Goal: Communication & Community: Participate in discussion

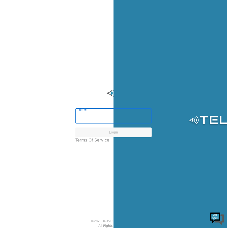
drag, startPoint x: 91, startPoint y: 116, endPoint x: 87, endPoint y: 117, distance: 3.6
click at [91, 117] on input "Email" at bounding box center [113, 117] width 76 height 14
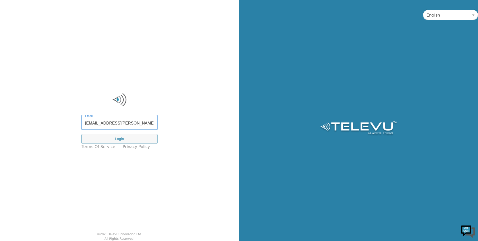
type input "[EMAIL_ADDRESS][PERSON_NAME][DOMAIN_NAME]"
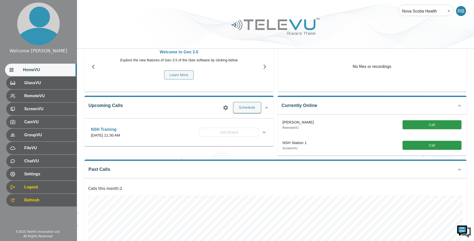
scroll to position [8, 0]
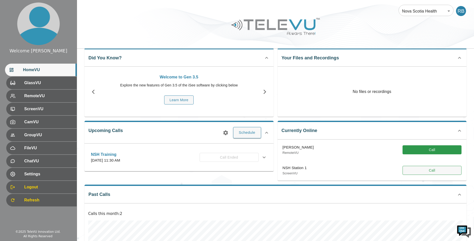
click at [413, 169] on button "Call" at bounding box center [432, 170] width 59 height 9
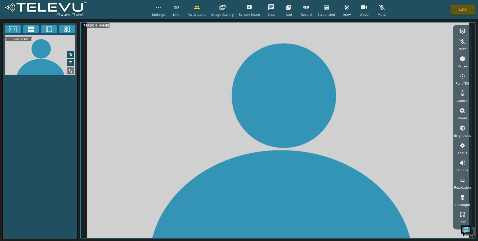
click at [461, 10] on button "End" at bounding box center [463, 10] width 25 height 10
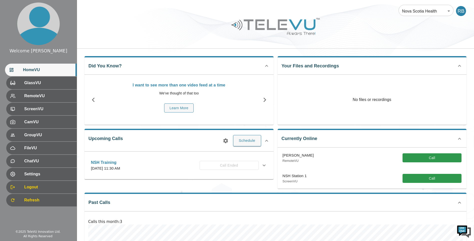
click at [266, 141] on icon at bounding box center [267, 141] width 6 height 6
click at [266, 139] on icon at bounding box center [266, 139] width 3 height 2
click at [13, 200] on icon at bounding box center [11, 199] width 3 height 3
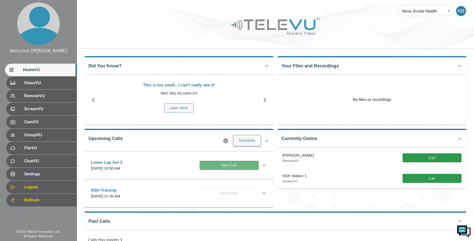
click at [205, 165] on button "Start Call" at bounding box center [229, 165] width 59 height 9
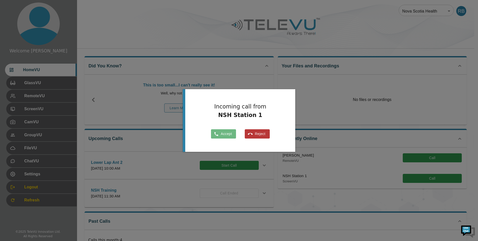
click at [220, 134] on button "Accept" at bounding box center [223, 133] width 25 height 9
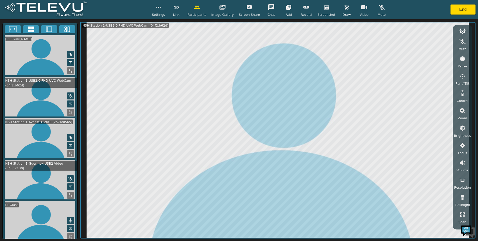
click at [461, 161] on icon "button" at bounding box center [463, 163] width 6 height 6
click at [461, 189] on icon "button" at bounding box center [463, 190] width 6 height 6
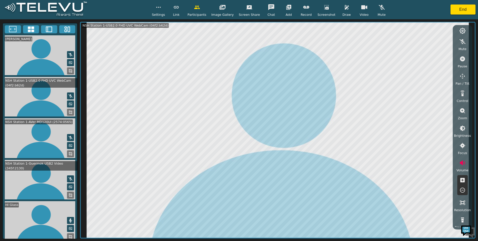
click at [461, 189] on icon "button" at bounding box center [463, 190] width 6 height 6
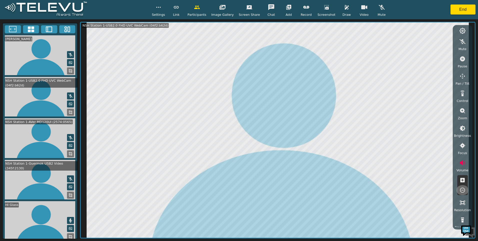
click at [461, 189] on icon "button" at bounding box center [463, 190] width 6 height 6
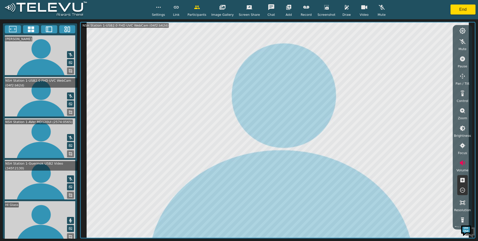
click at [461, 189] on icon "button" at bounding box center [463, 190] width 6 height 6
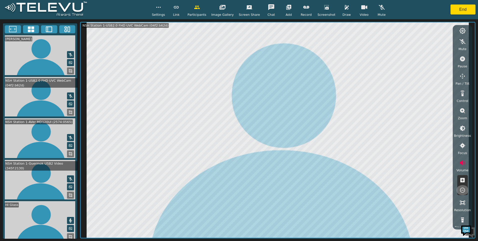
click at [461, 189] on icon "button" at bounding box center [463, 190] width 6 height 6
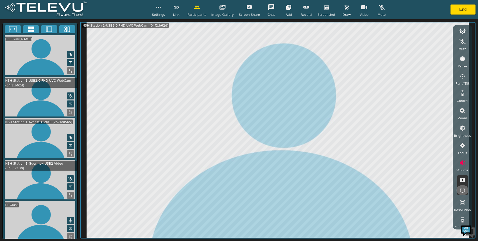
click at [461, 189] on icon "button" at bounding box center [463, 190] width 6 height 6
click at [460, 189] on icon "button" at bounding box center [462, 189] width 5 height 5
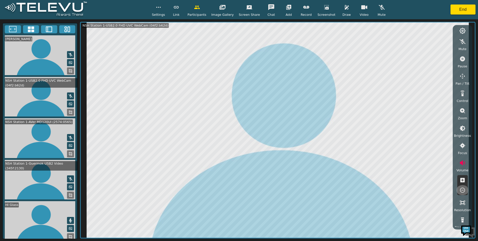
click at [460, 189] on icon "button" at bounding box center [462, 189] width 5 height 5
click at [461, 188] on icon "button" at bounding box center [462, 189] width 5 height 5
click at [463, 163] on icon "button" at bounding box center [462, 162] width 5 height 5
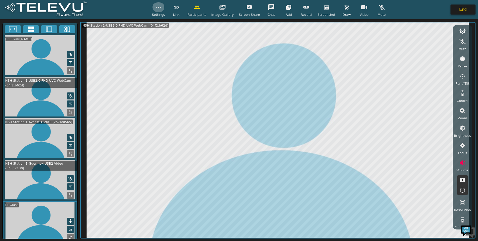
click at [469, 11] on button "End" at bounding box center [463, 10] width 25 height 10
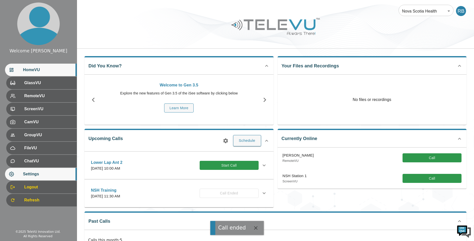
click at [29, 174] on span "Settings" at bounding box center [48, 174] width 50 height 6
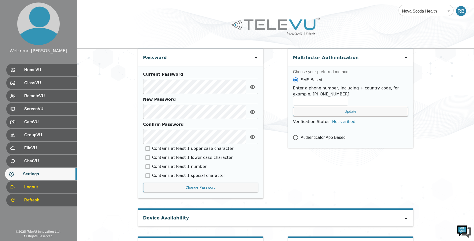
scroll to position [203, 0]
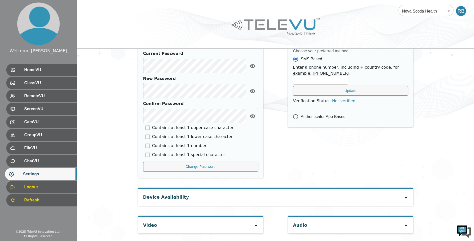
click at [406, 224] on icon at bounding box center [406, 225] width 4 height 4
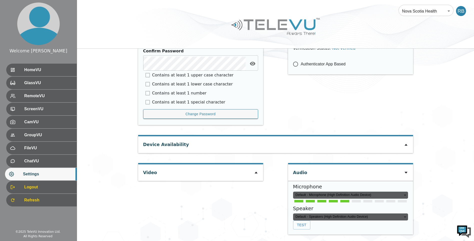
scroll to position [257, 0]
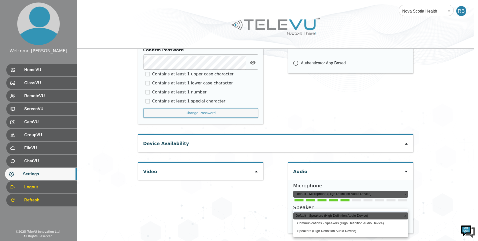
click at [405, 214] on div "Default - Speakers (High Definition Audio Device)" at bounding box center [350, 215] width 115 height 7
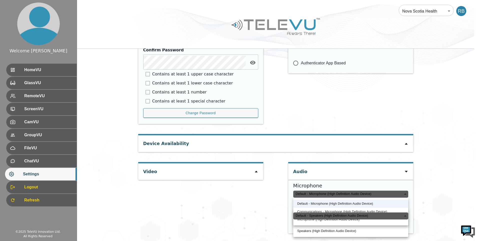
click at [312, 192] on div "Default - Microphone (High Definition Audio Device)" at bounding box center [350, 193] width 115 height 7
click at [278, 202] on div at bounding box center [239, 120] width 478 height 241
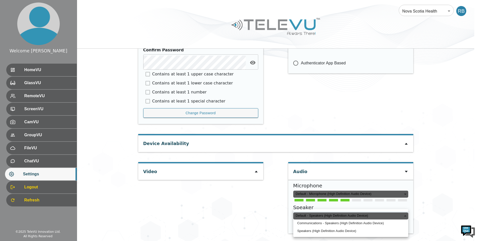
click at [275, 213] on div at bounding box center [239, 120] width 478 height 241
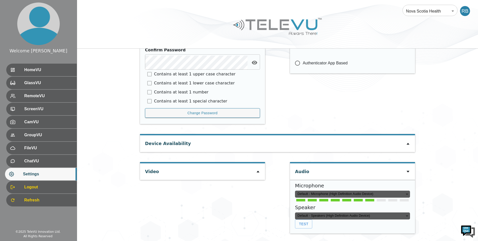
click at [310, 217] on div "Default - Speakers (High Definition Audio Device)" at bounding box center [352, 215] width 115 height 7
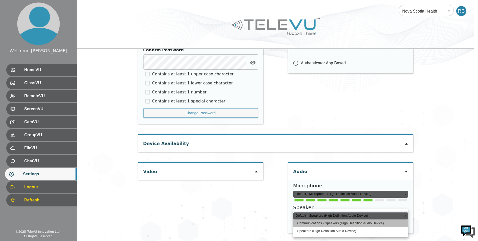
click at [311, 224] on li "Communications - Speakers (High Definition Audio Device)" at bounding box center [350, 223] width 115 height 8
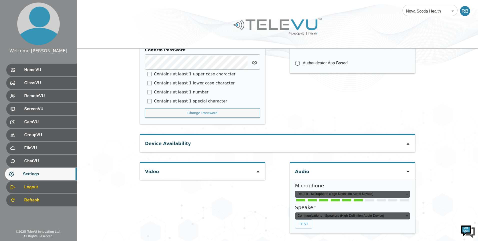
click at [310, 216] on div "Communications - Speakers (High Definition Audio Device)" at bounding box center [352, 215] width 115 height 7
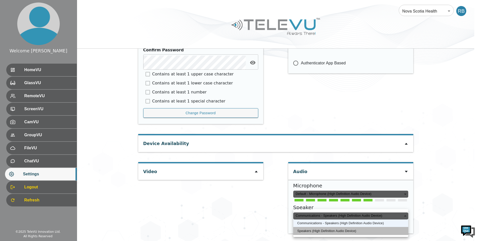
click at [312, 230] on li "Speakers (High Definition Audio Device)" at bounding box center [350, 231] width 115 height 8
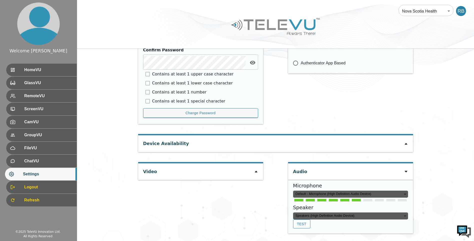
click at [304, 223] on button "Test" at bounding box center [301, 223] width 17 height 9
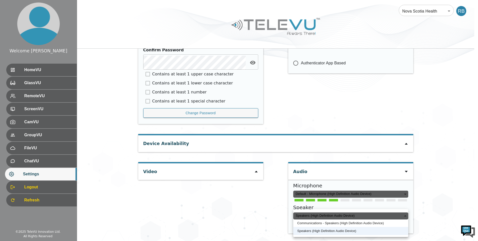
click at [316, 217] on div "Speakers (High Definition Audio Device)" at bounding box center [350, 215] width 115 height 7
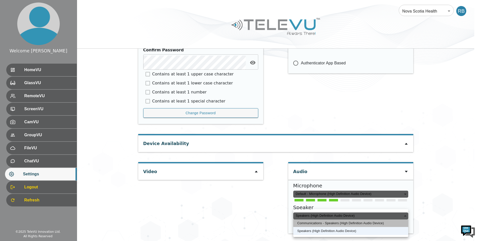
click at [317, 224] on li "Communications - Speakers (High Definition Audio Device)" at bounding box center [350, 223] width 115 height 8
type input "communications"
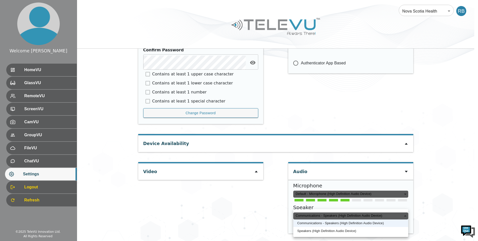
click at [312, 216] on div "Communications - Speakers (High Definition Audio Device)" at bounding box center [350, 215] width 115 height 7
click at [275, 218] on div at bounding box center [239, 120] width 478 height 241
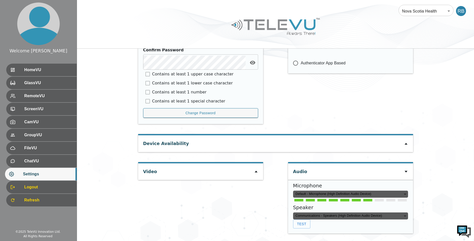
click at [406, 169] on div at bounding box center [406, 171] width 4 height 6
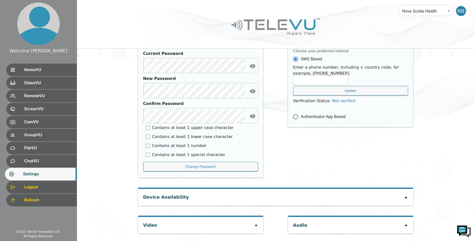
scroll to position [203, 0]
click at [408, 224] on icon at bounding box center [406, 225] width 4 height 4
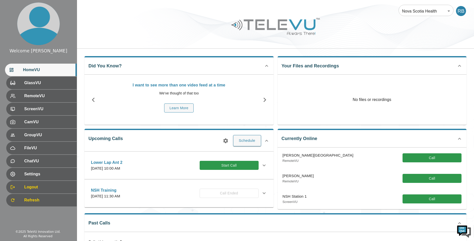
click at [230, 164] on icon at bounding box center [264, 165] width 6 height 6
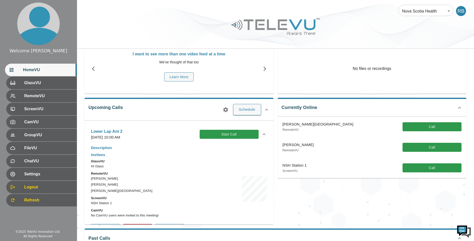
scroll to position [29, 0]
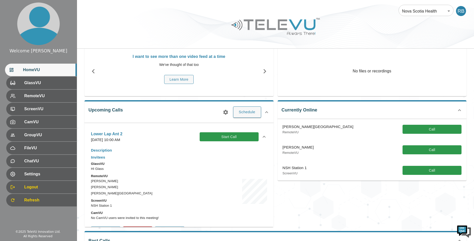
click at [230, 133] on div "Lower Lap Ant 2 Friday, September 12, 2025 at 10:00 AM Start Call" at bounding box center [179, 137] width 184 height 18
click at [65, 176] on span "Settings" at bounding box center [48, 174] width 50 height 6
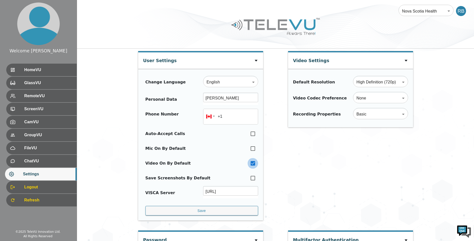
click at [230, 164] on input "checkbox" at bounding box center [253, 163] width 11 height 11
checkbox input "false"
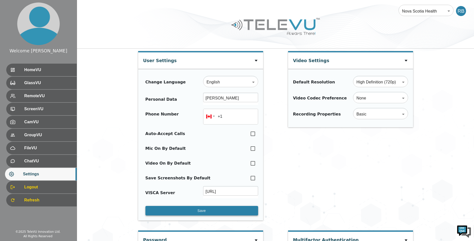
click at [213, 209] on button "Save" at bounding box center [202, 211] width 113 height 10
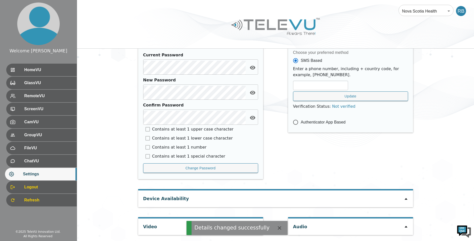
scroll to position [203, 0]
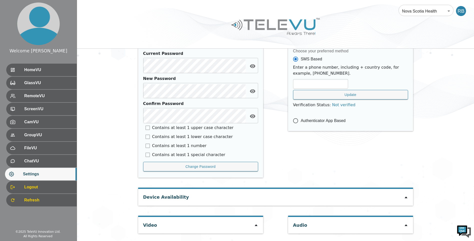
click at [230, 224] on icon at bounding box center [406, 225] width 4 height 4
type input "default"
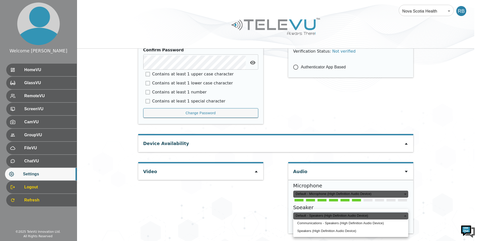
click at [230, 214] on div "Default - Speakers (High Definition Audio Device)" at bounding box center [350, 215] width 115 height 7
click at [230, 192] on div at bounding box center [239, 120] width 478 height 241
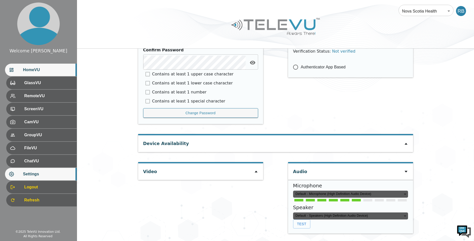
click at [56, 71] on span "HomeVU" at bounding box center [48, 70] width 50 height 6
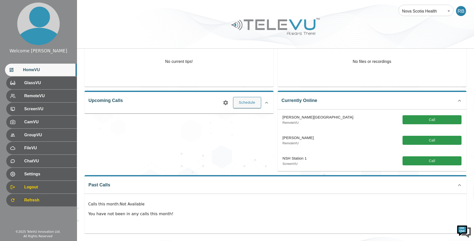
scroll to position [38, 0]
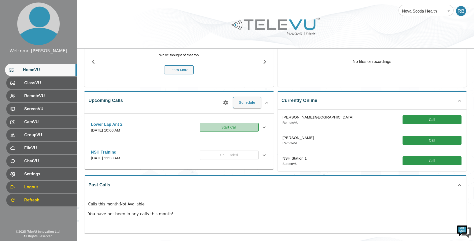
click at [213, 126] on button "Start Call" at bounding box center [229, 127] width 59 height 9
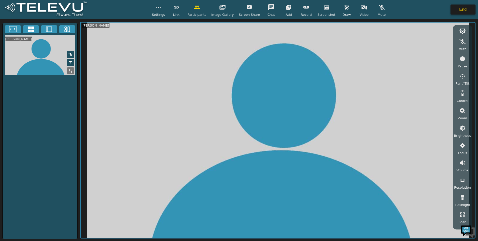
click at [230, 10] on button "End" at bounding box center [463, 10] width 25 height 10
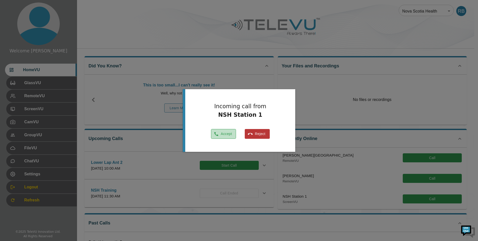
click at [216, 133] on icon "button" at bounding box center [216, 133] width 5 height 5
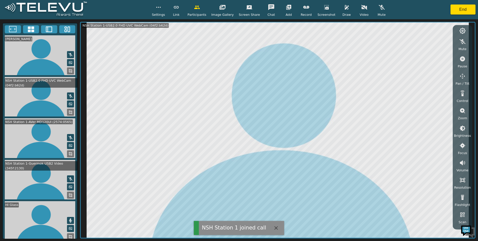
click at [69, 193] on icon at bounding box center [71, 195] width 4 height 4
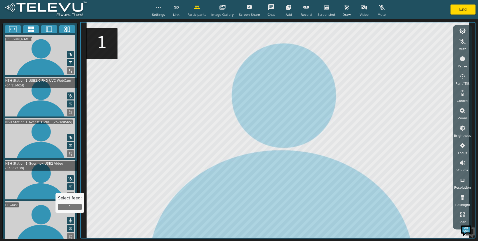
click at [162, 8] on icon "button" at bounding box center [159, 7] width 6 height 6
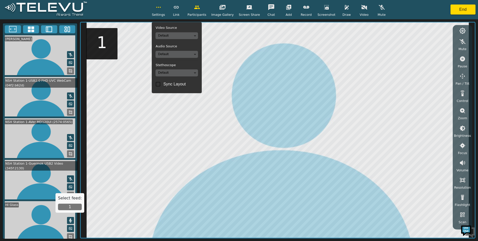
click at [163, 83] on input "Sync Layout" at bounding box center [158, 84] width 11 height 11
checkbox input "true"
click at [64, 205] on button "1" at bounding box center [70, 206] width 24 height 7
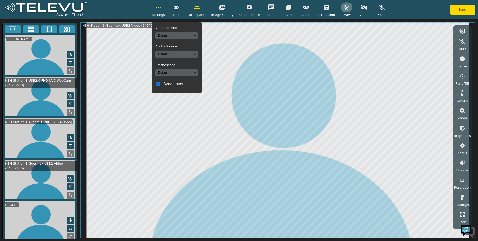
click at [230, 7] on icon "button" at bounding box center [347, 7] width 6 height 6
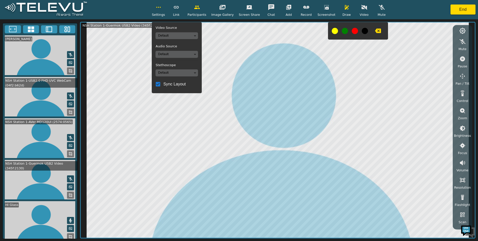
click at [230, 31] on button at bounding box center [345, 31] width 6 height 6
click at [230, 8] on icon "button" at bounding box center [347, 7] width 4 height 5
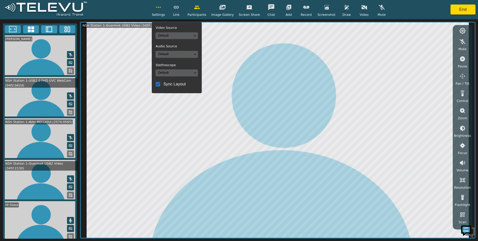
click at [69, 152] on icon at bounding box center [71, 154] width 4 height 4
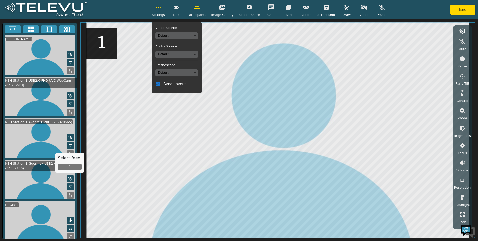
click at [69, 166] on button "1" at bounding box center [70, 166] width 24 height 7
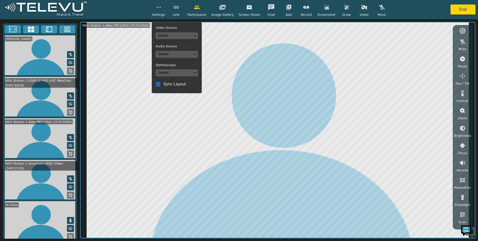
click at [141, 11] on div "Settings Video Source Default Audio Source Default Stethoscope Default Sync Lay…" at bounding box center [239, 9] width 478 height 19
click at [162, 5] on icon "button" at bounding box center [159, 7] width 6 height 6
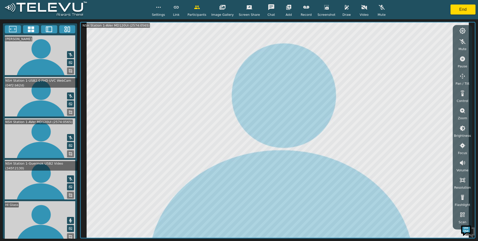
click at [29, 139] on video at bounding box center [40, 138] width 75 height 40
click at [70, 152] on icon at bounding box center [71, 154] width 4 height 4
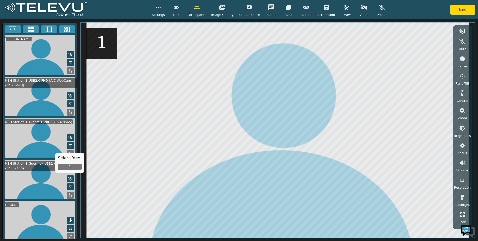
click at [69, 166] on button "1" at bounding box center [70, 166] width 24 height 7
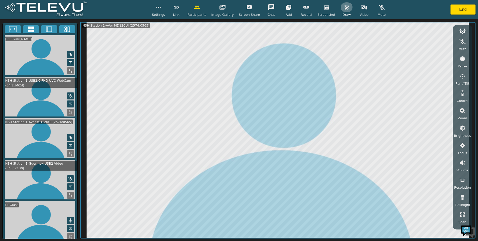
click at [230, 7] on icon "button" at bounding box center [347, 7] width 6 height 6
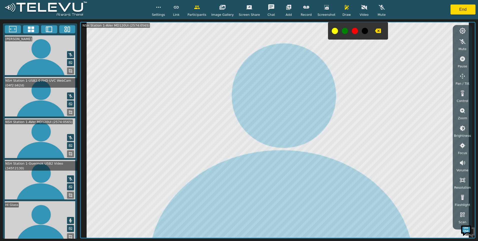
click at [230, 30] on button at bounding box center [335, 31] width 6 height 6
click at [230, 30] on icon "button" at bounding box center [378, 31] width 6 height 5
click at [43, 135] on video at bounding box center [40, 138] width 75 height 40
click at [71, 150] on button at bounding box center [70, 153] width 7 height 7
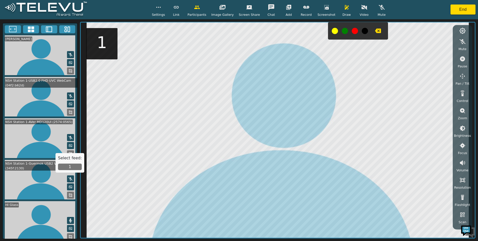
click at [67, 165] on button "1" at bounding box center [70, 166] width 24 height 7
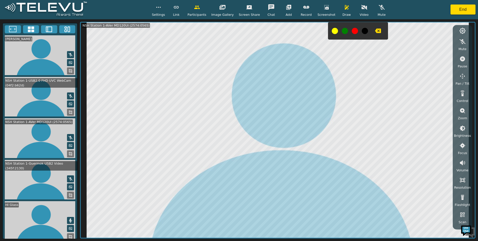
click at [162, 8] on icon "button" at bounding box center [159, 7] width 6 height 6
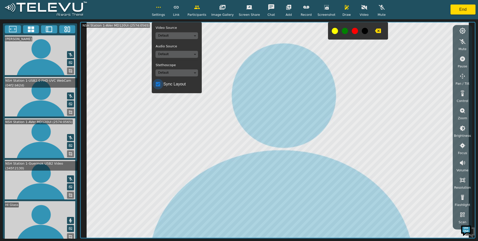
click at [163, 83] on input "Sync Layout" at bounding box center [158, 84] width 11 height 11
click at [163, 84] on input "Sync Layout" at bounding box center [158, 84] width 11 height 11
checkbox input "true"
click at [162, 7] on icon "button" at bounding box center [159, 7] width 6 height 6
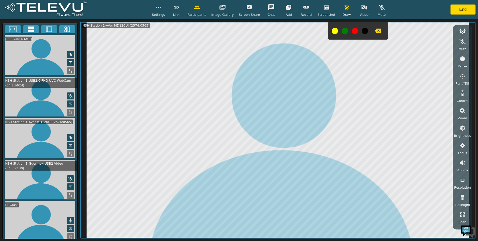
click at [69, 193] on icon at bounding box center [71, 195] width 4 height 4
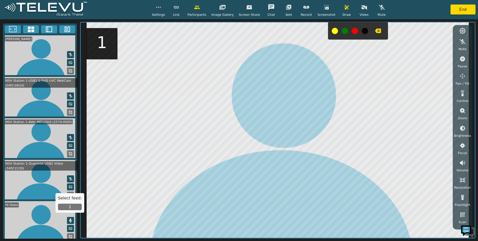
click at [69, 208] on button "1" at bounding box center [70, 206] width 24 height 7
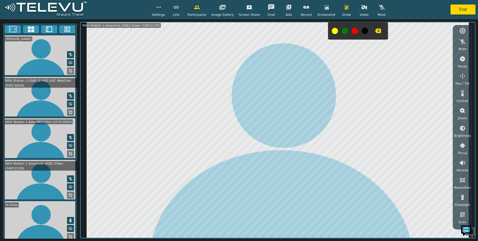
click at [39, 218] on video at bounding box center [40, 221] width 75 height 40
click at [70, 232] on icon at bounding box center [71, 236] width 4 height 4
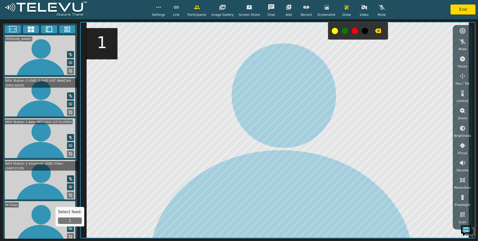
click at [69, 220] on button "1" at bounding box center [70, 220] width 24 height 7
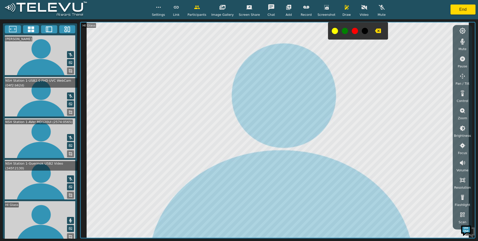
click at [69, 193] on icon at bounding box center [71, 195] width 4 height 4
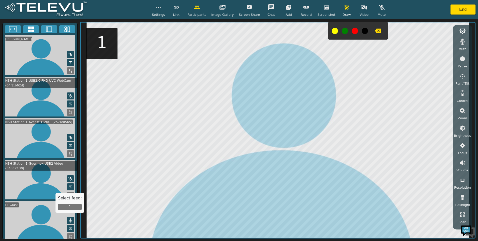
click at [71, 206] on button "1" at bounding box center [70, 206] width 24 height 7
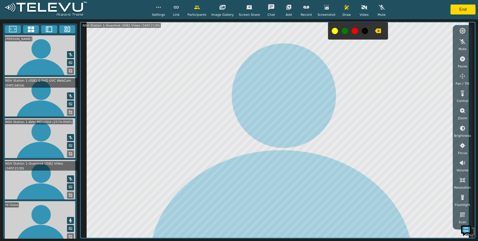
click at [69, 152] on icon at bounding box center [71, 154] width 4 height 4
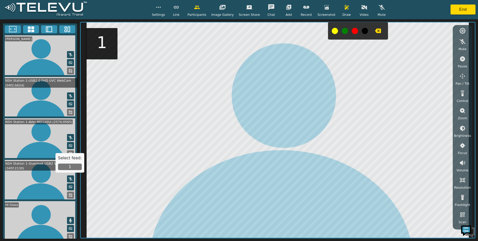
click at [68, 166] on button "1" at bounding box center [70, 166] width 24 height 7
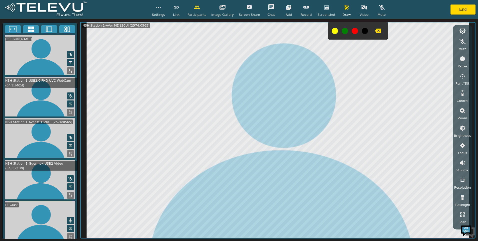
click at [230, 75] on icon "button" at bounding box center [463, 76] width 6 height 6
click at [230, 44] on icon "button" at bounding box center [422, 43] width 6 height 6
click at [230, 43] on icon "button" at bounding box center [447, 43] width 6 height 6
click at [69, 193] on icon at bounding box center [71, 195] width 4 height 4
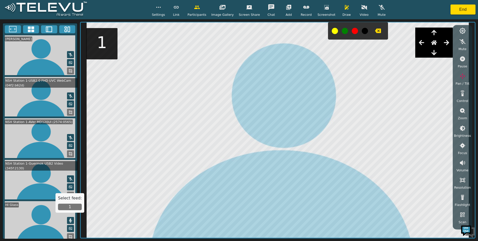
click at [71, 205] on button "1" at bounding box center [70, 206] width 24 height 7
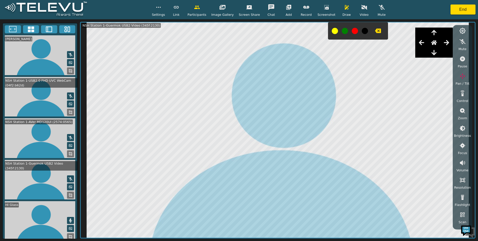
click at [230, 32] on button at bounding box center [335, 31] width 6 height 6
click at [230, 30] on icon "button" at bounding box center [378, 31] width 6 height 5
click at [230, 12] on div "Settings Link Participants Image Gallery Screen Share Chat Add Record Screensho…" at bounding box center [239, 9] width 478 height 19
click at [70, 152] on icon at bounding box center [71, 154] width 4 height 4
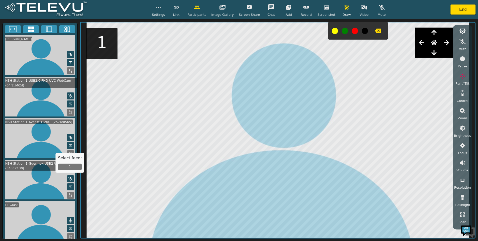
click at [69, 167] on button "1" at bounding box center [70, 166] width 24 height 7
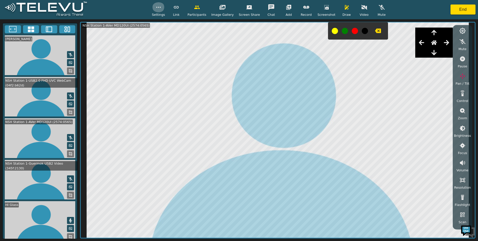
click at [162, 9] on icon "button" at bounding box center [159, 7] width 6 height 6
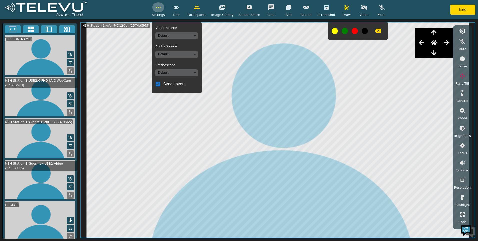
click at [162, 9] on icon "button" at bounding box center [159, 7] width 6 height 6
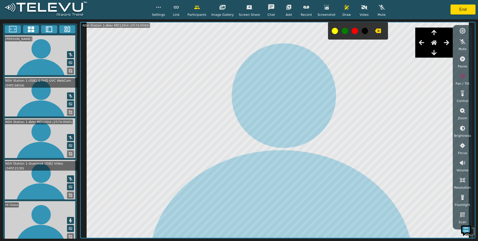
click at [230, 31] on button at bounding box center [345, 31] width 6 height 6
click at [230, 30] on icon "button" at bounding box center [378, 31] width 6 height 5
click at [230, 7] on div "Settings Link Participants Image Gallery Screen Share Chat Add Record Screensho…" at bounding box center [239, 9] width 478 height 19
click at [47, 171] on video at bounding box center [40, 180] width 75 height 40
click at [69, 193] on icon at bounding box center [71, 195] width 4 height 4
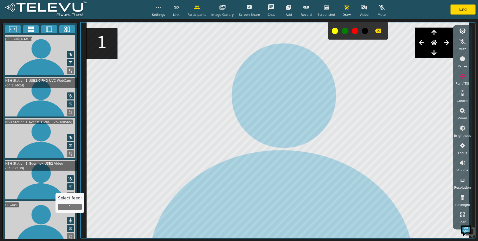
click at [67, 206] on button "1" at bounding box center [70, 206] width 24 height 7
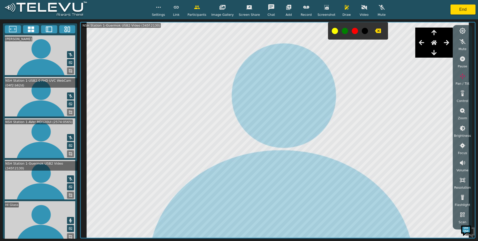
click at [142, 5] on div "Settings Link Participants Image Gallery Screen Share Chat Add Record Screensho…" at bounding box center [239, 9] width 478 height 19
click at [230, 32] on icon "button" at bounding box center [378, 31] width 6 height 5
click at [230, 5] on icon "button" at bounding box center [347, 7] width 6 height 6
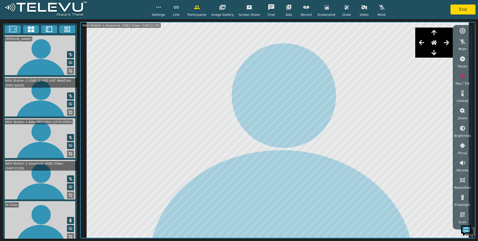
click at [71, 152] on icon at bounding box center [71, 152] width 1 height 1
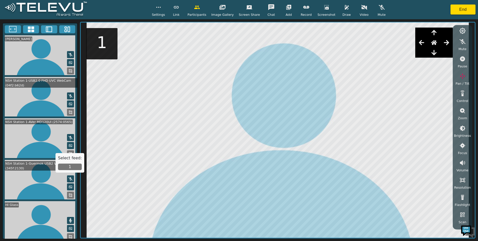
click at [73, 165] on button "1" at bounding box center [70, 166] width 24 height 7
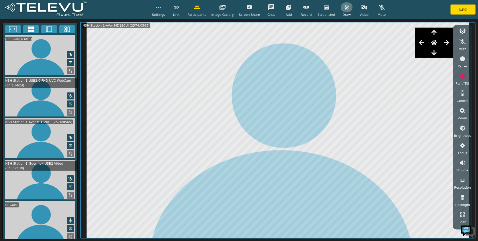
click at [230, 9] on icon "button" at bounding box center [347, 7] width 6 height 6
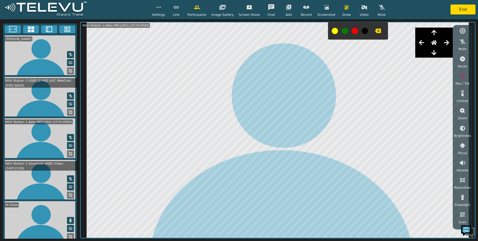
click at [230, 31] on button at bounding box center [345, 31] width 6 height 6
click at [230, 31] on icon "button" at bounding box center [378, 31] width 6 height 5
click at [230, 9] on div "Settings Link Participants Image Gallery Screen Share Chat Add Record Screensho…" at bounding box center [239, 9] width 478 height 19
